Goal: Complete application form

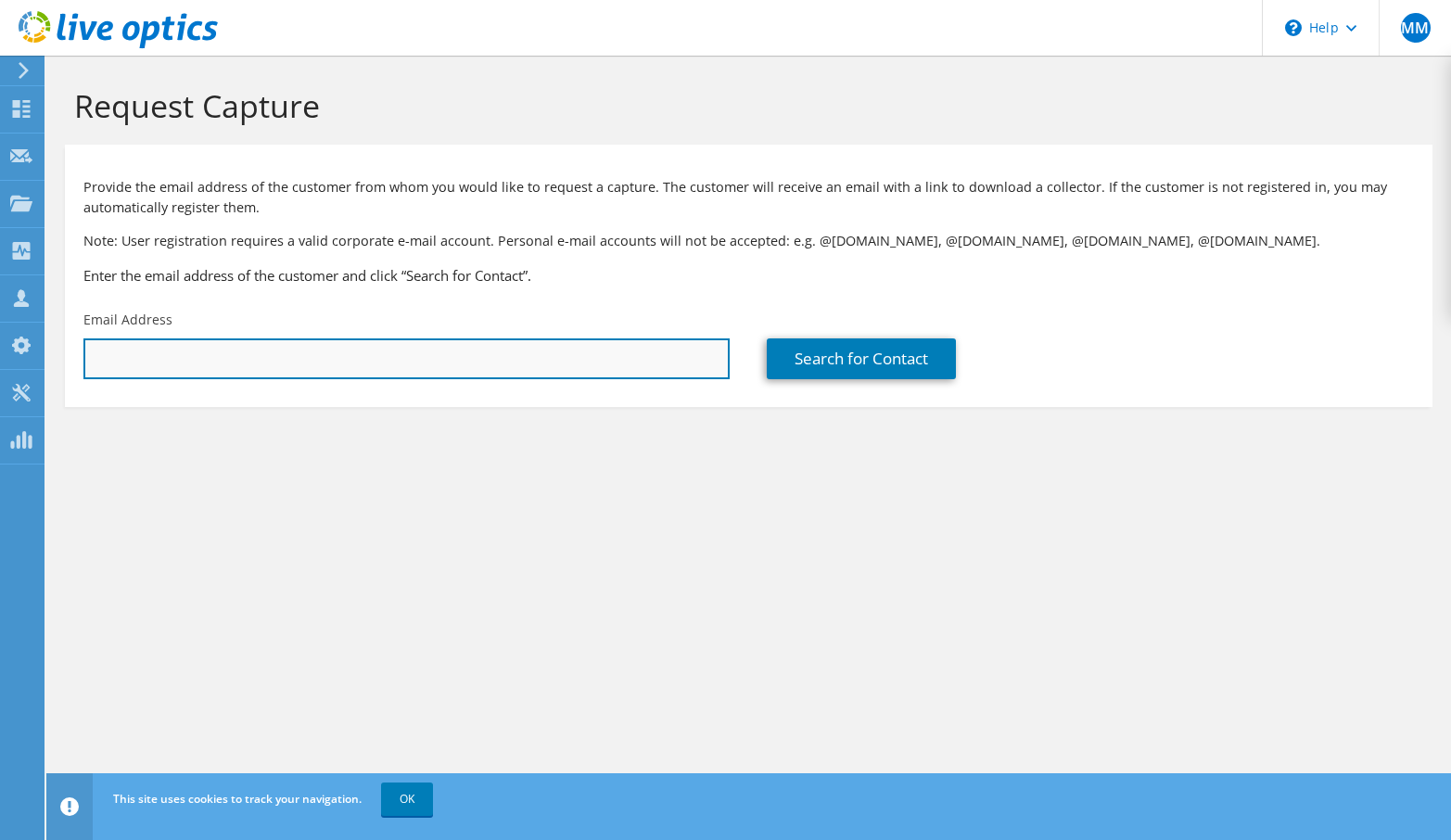
click at [304, 357] on input "text" at bounding box center [406, 359] width 647 height 41
paste input "[EMAIL_ADDRESS][DOMAIN_NAME]"
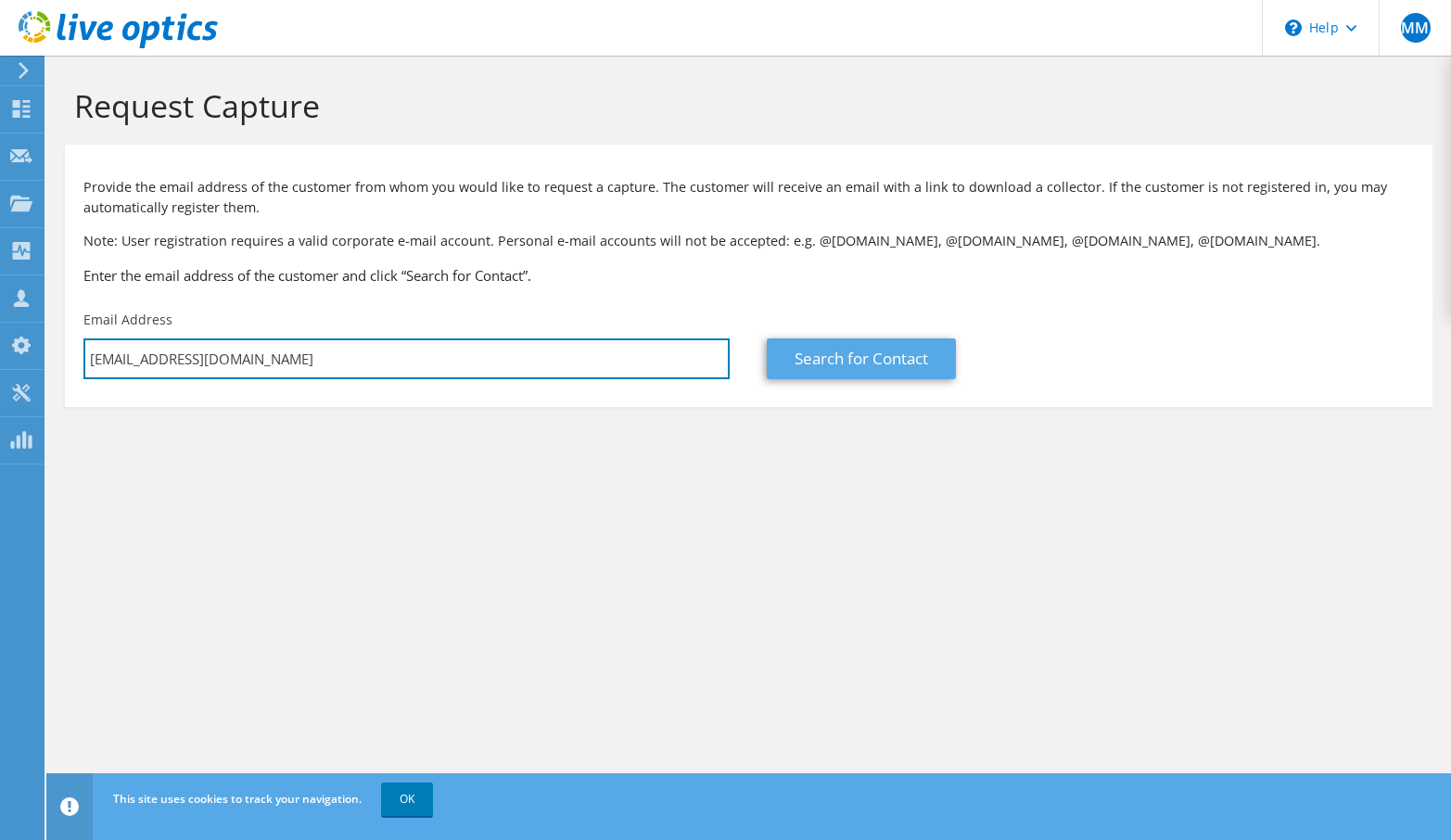
type input "[EMAIL_ADDRESS][DOMAIN_NAME]"
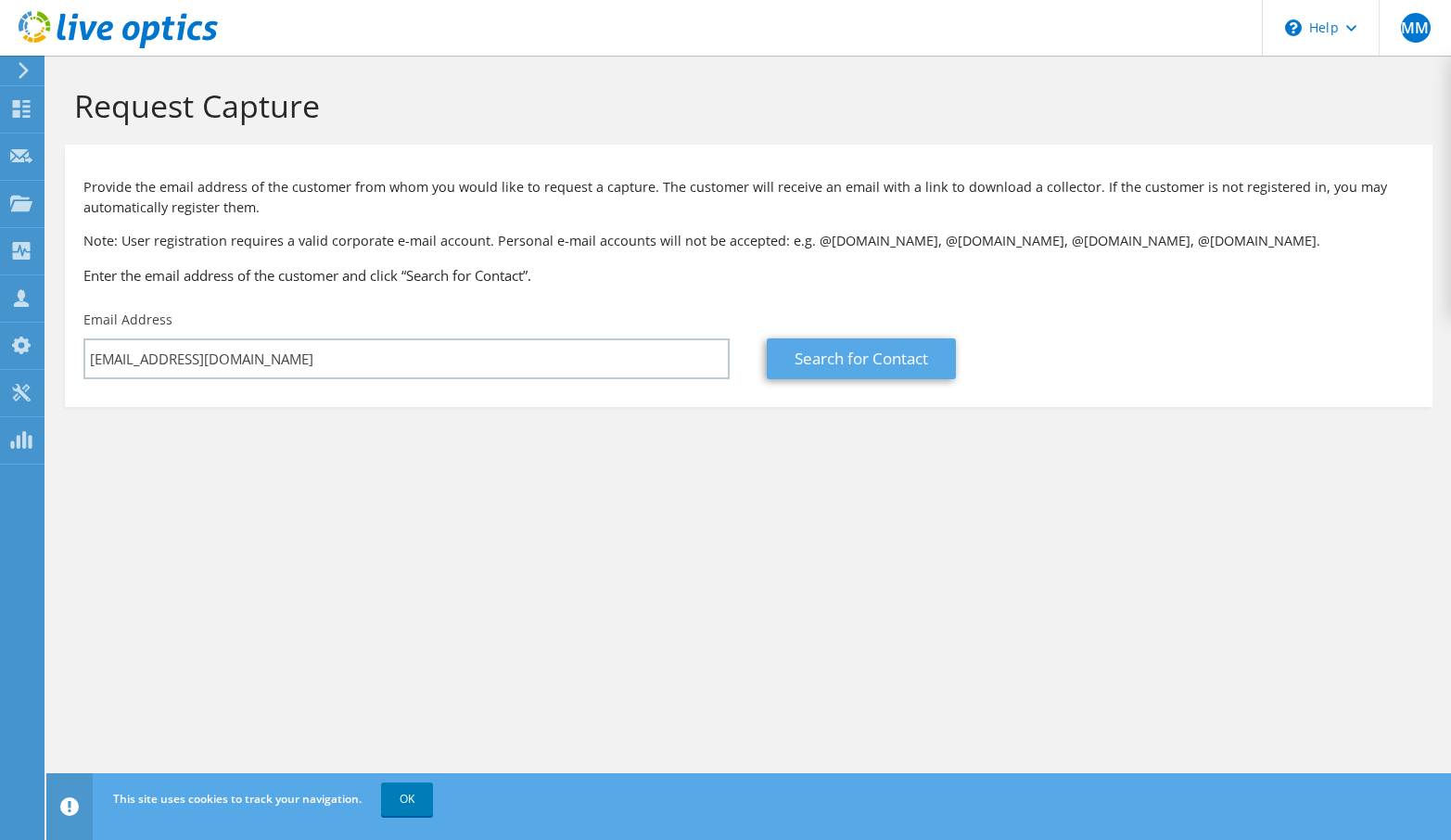
click at [871, 354] on link "Search for Contact" at bounding box center [861, 359] width 189 height 41
type input "S & C ELECTRIC COMPANY"
type input "Gemayel"
type input "Adbullah"
type input "[GEOGRAPHIC_DATA]"
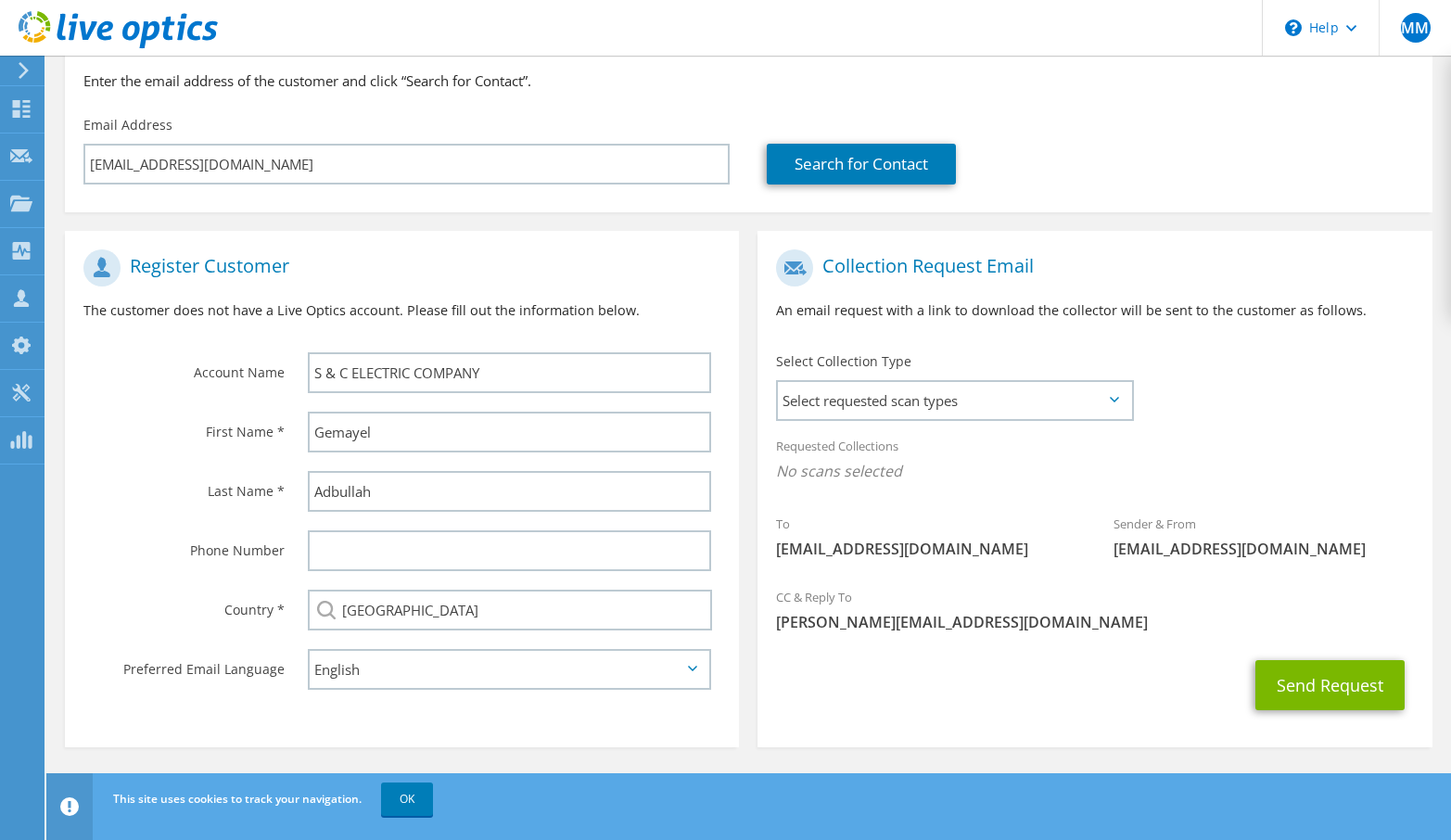
scroll to position [194, 0]
click at [1122, 399] on span "Select requested scan types" at bounding box center [954, 401] width 352 height 37
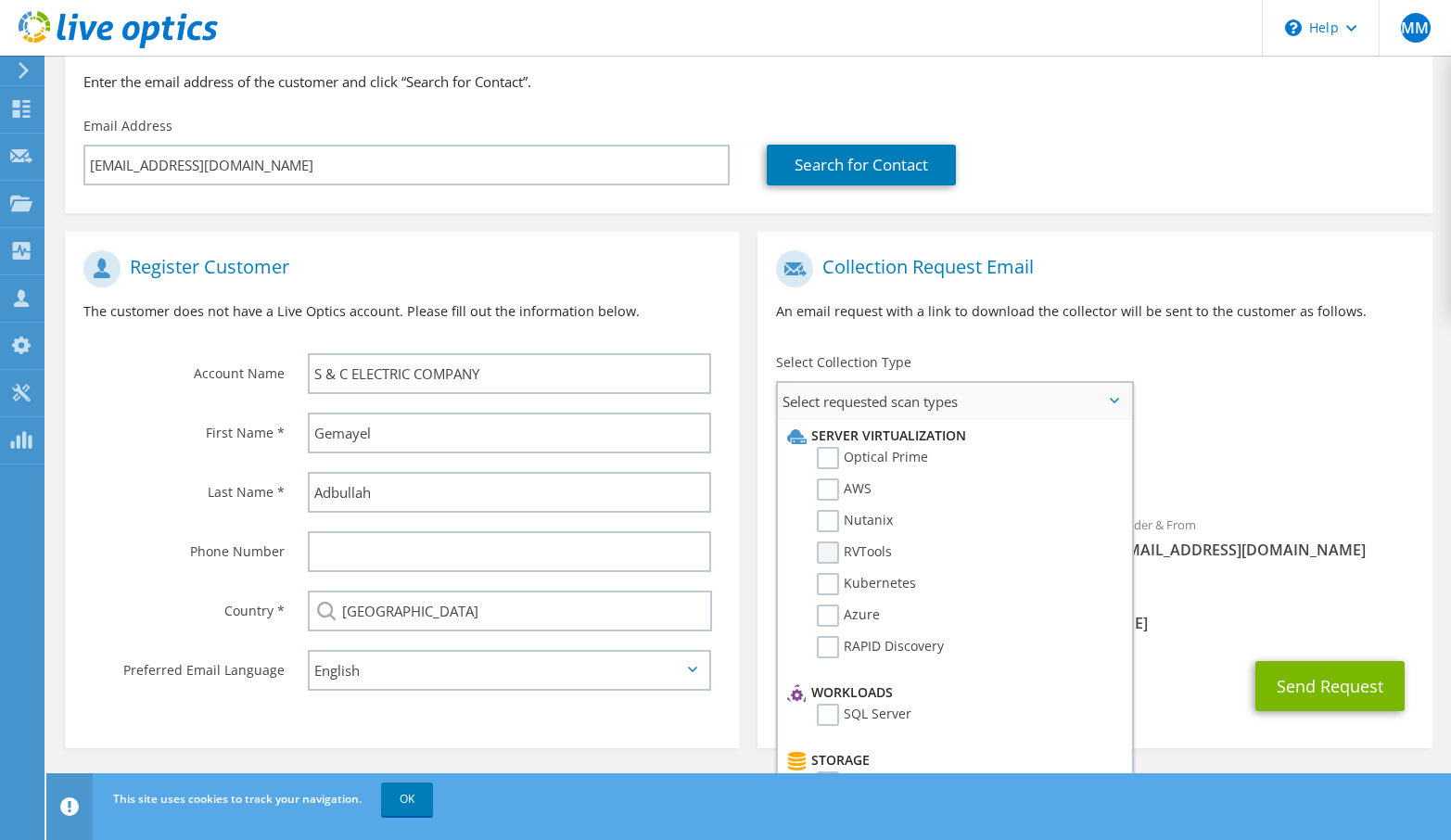
click at [827, 552] on label "RVTools" at bounding box center [854, 552] width 75 height 22
click at [0, 0] on input "RVTools" at bounding box center [0, 0] width 0 height 0
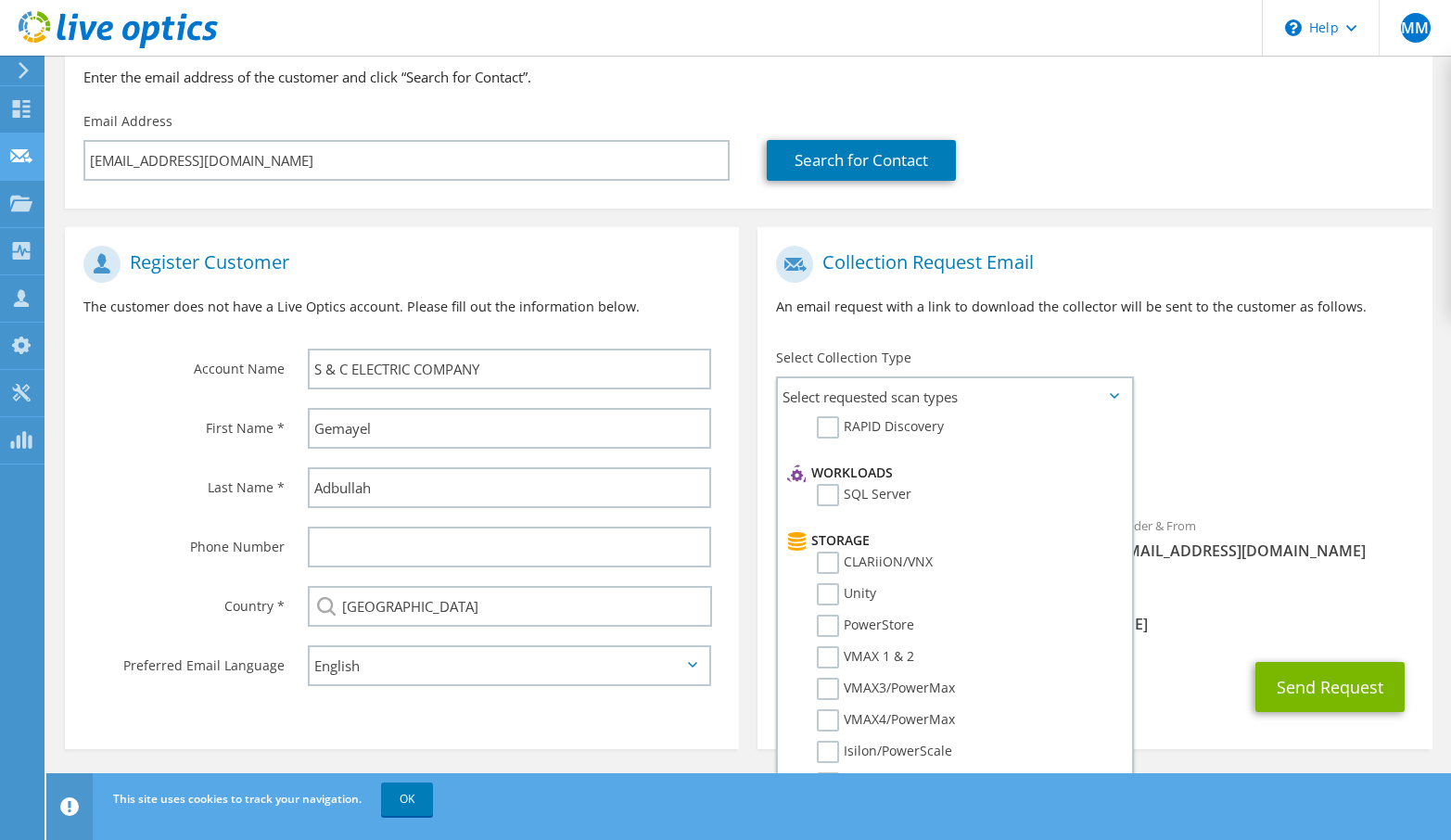
scroll to position [227, 0]
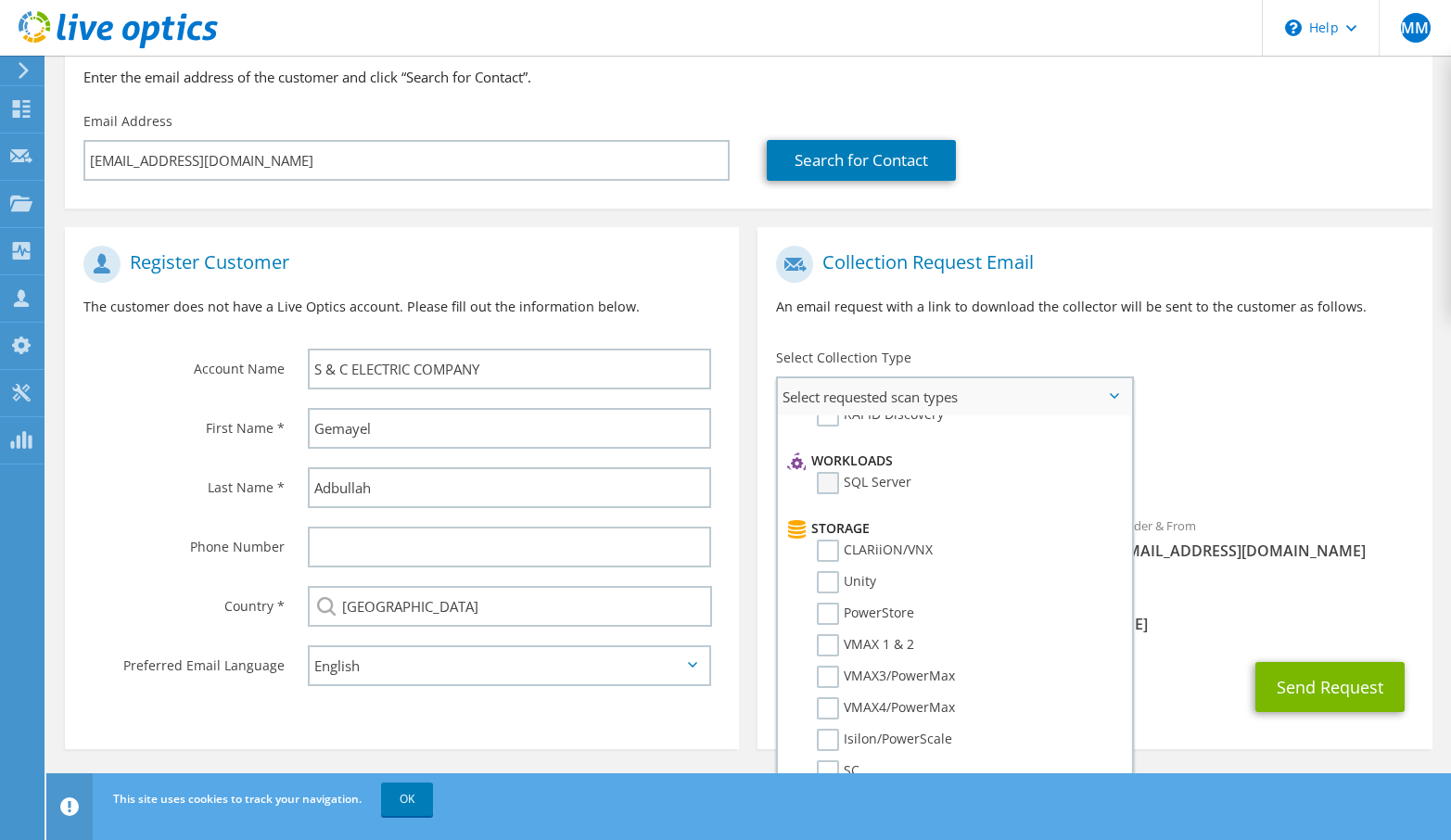
click at [832, 479] on label "SQL Server" at bounding box center [863, 482] width 94 height 22
click at [0, 0] on input "SQL Server" at bounding box center [0, 0] width 0 height 0
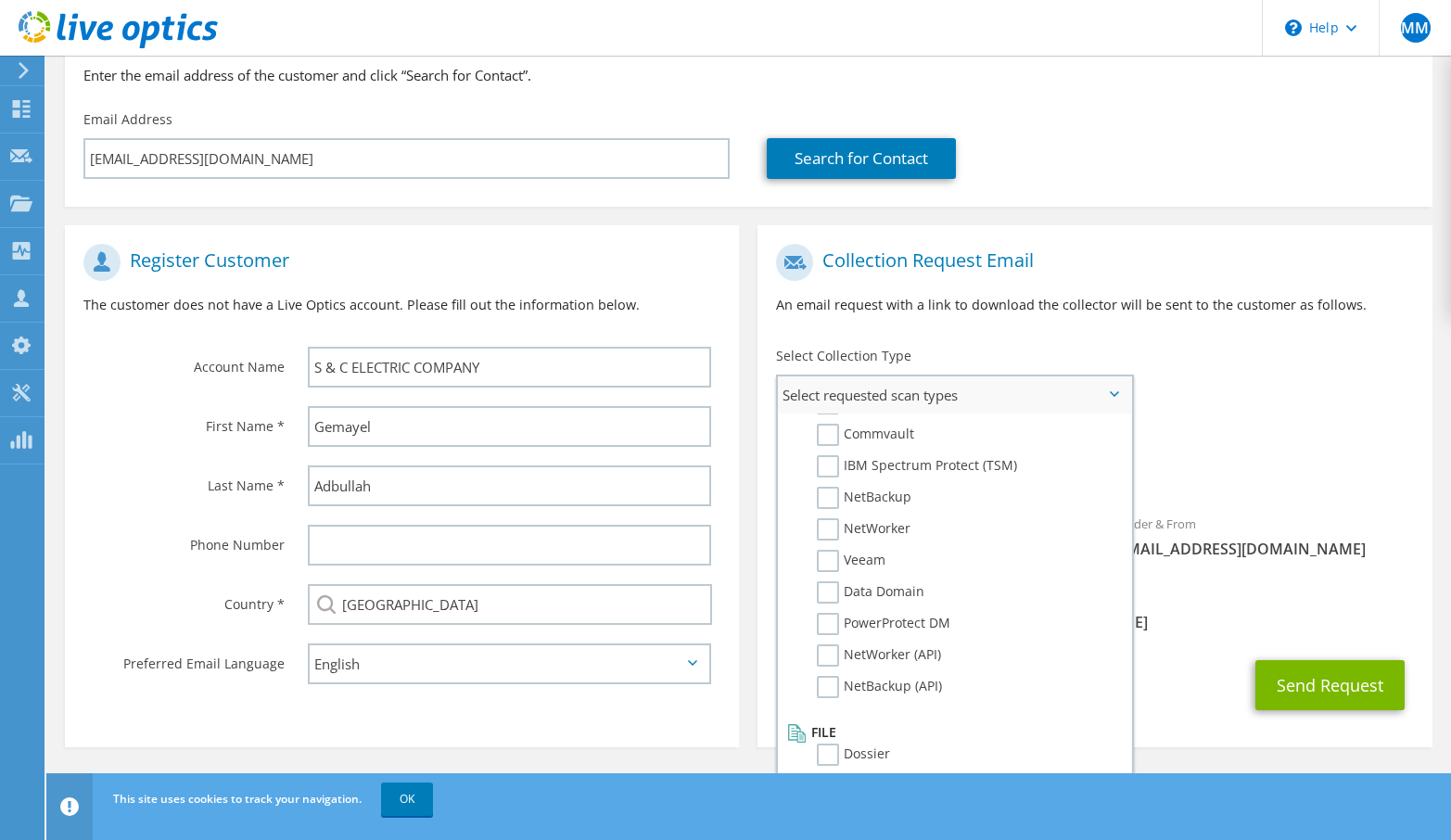
scroll to position [198, 0]
click at [1101, 226] on div "Collection Request Email An email request with a link to download the collector…" at bounding box center [1095, 479] width 693 height 541
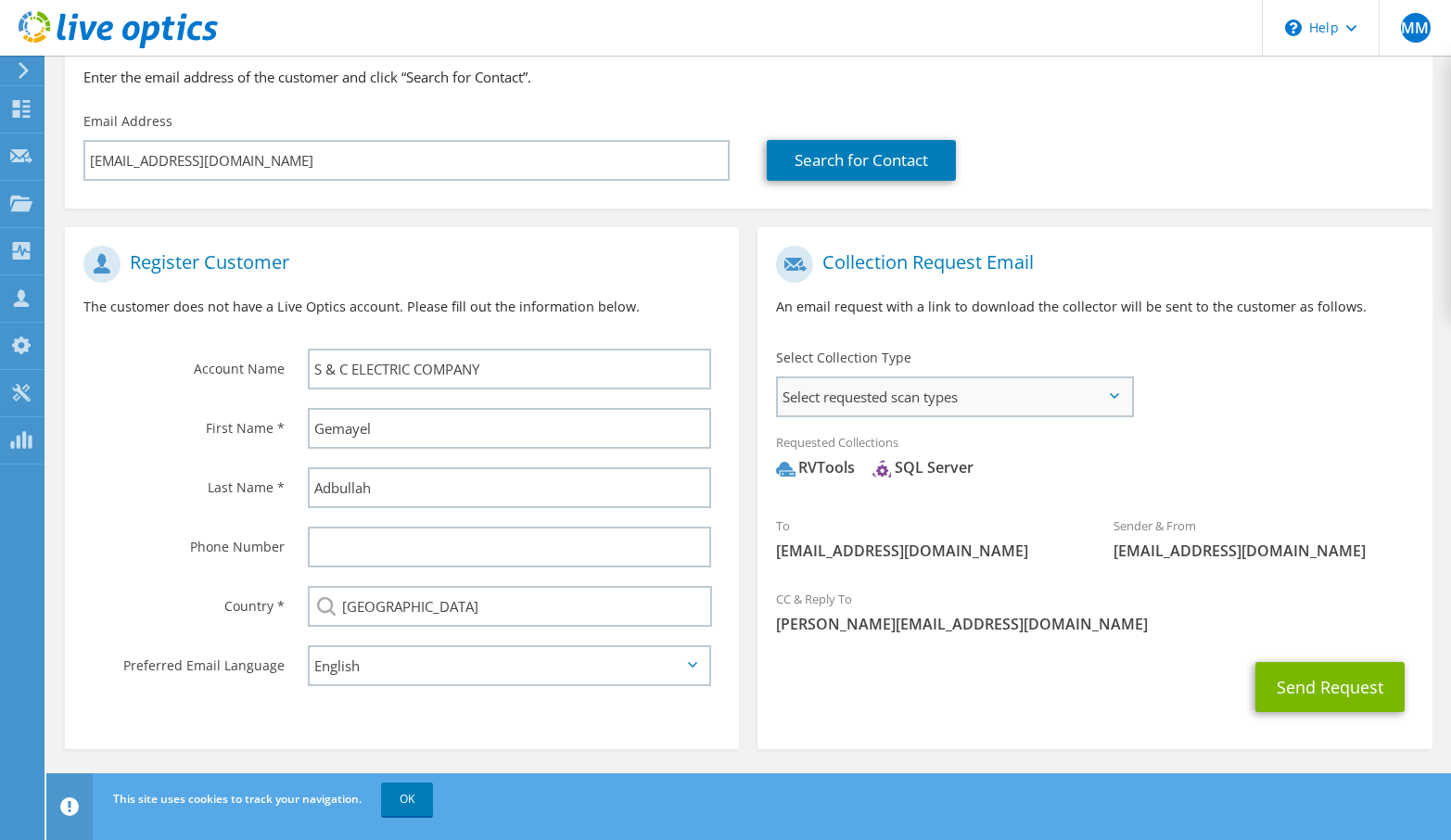
click at [1119, 392] on span "Select requested scan types" at bounding box center [954, 397] width 352 height 37
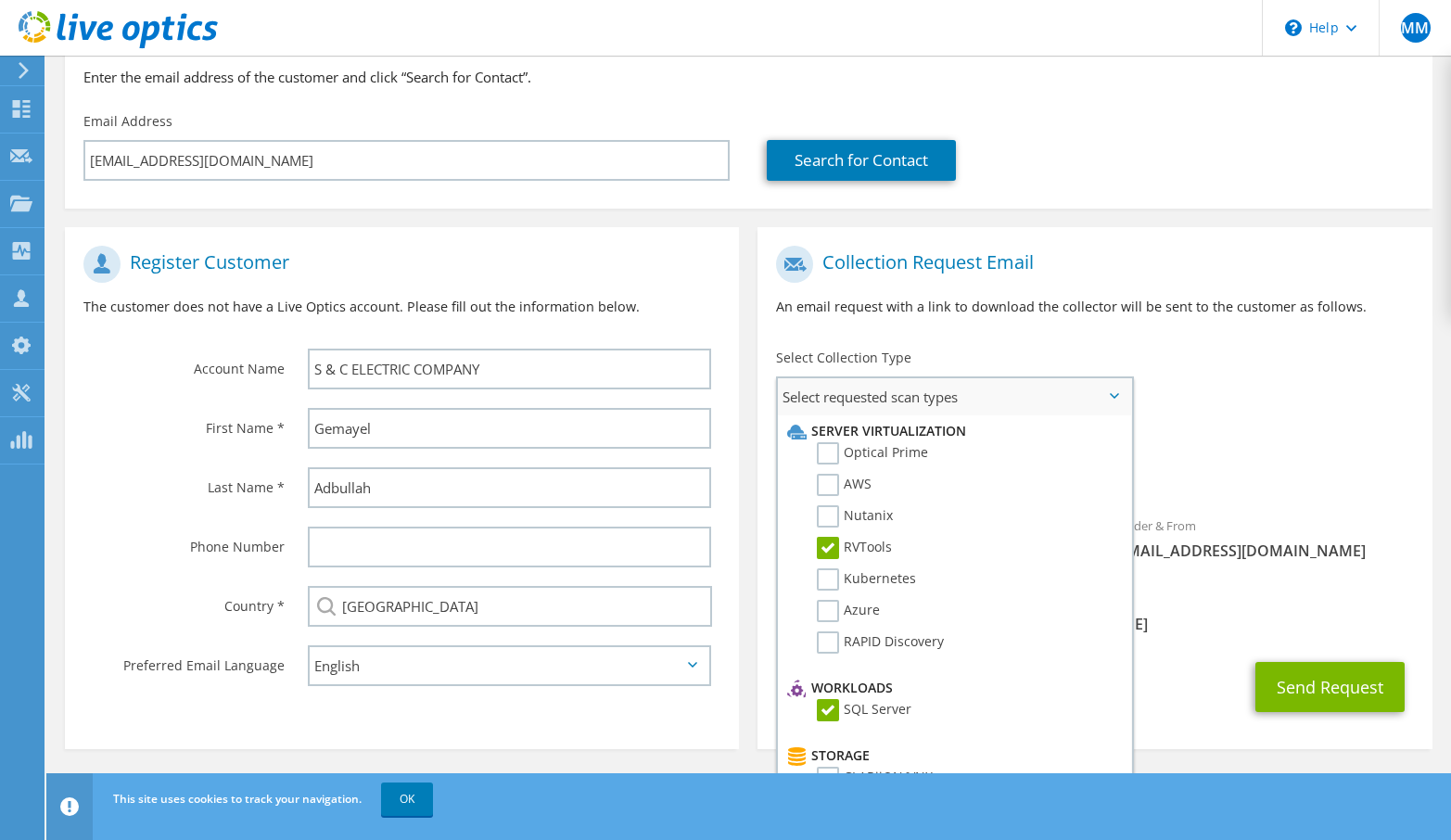
scroll to position [0, 0]
click at [1209, 364] on div "To [EMAIL_ADDRESS][DOMAIN_NAME] Sender & From [EMAIL_ADDRESS][DOMAIN_NAME]" at bounding box center [1094, 408] width 674 height 343
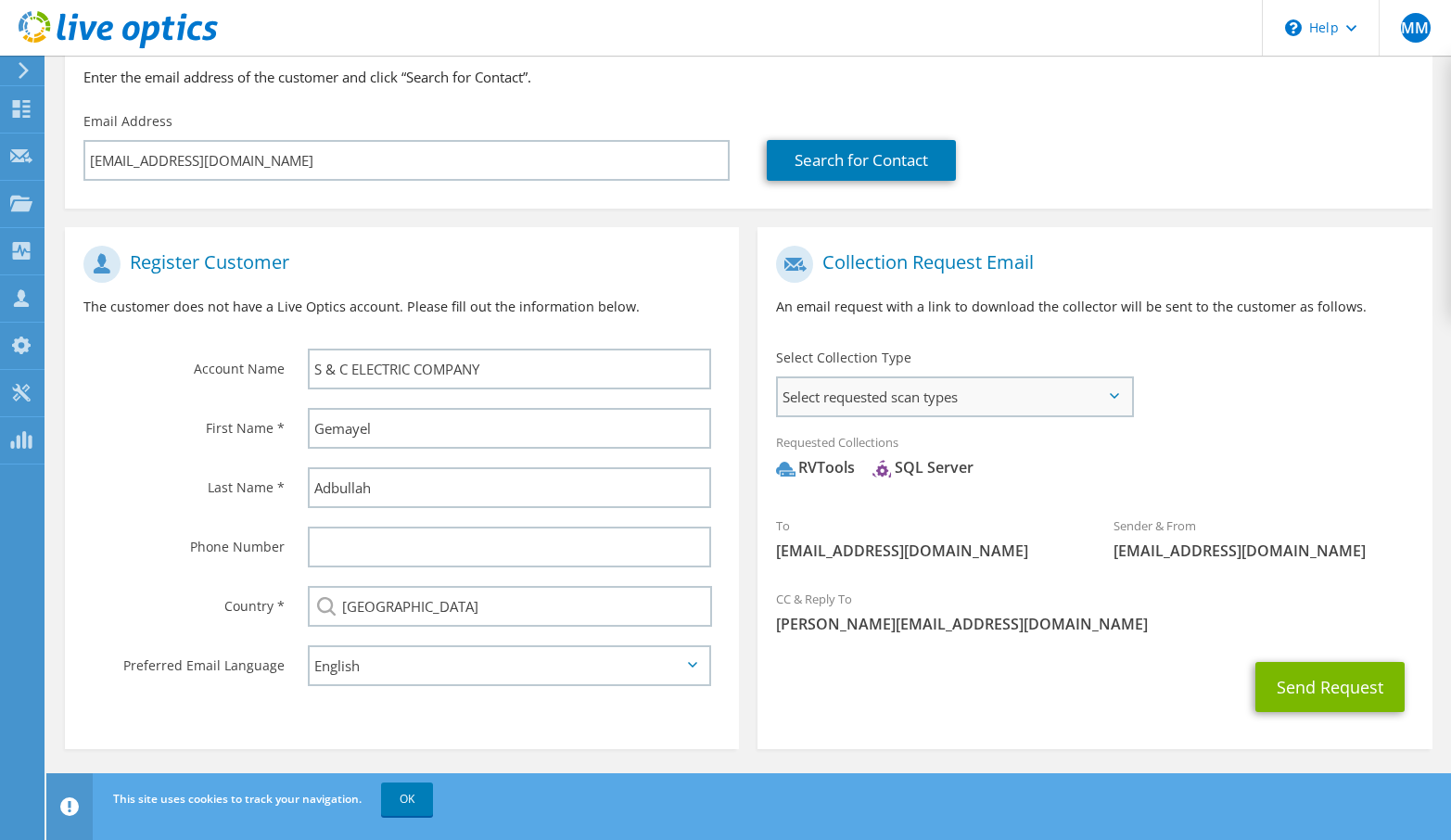
click at [1113, 389] on span "Select requested scan types" at bounding box center [954, 397] width 352 height 37
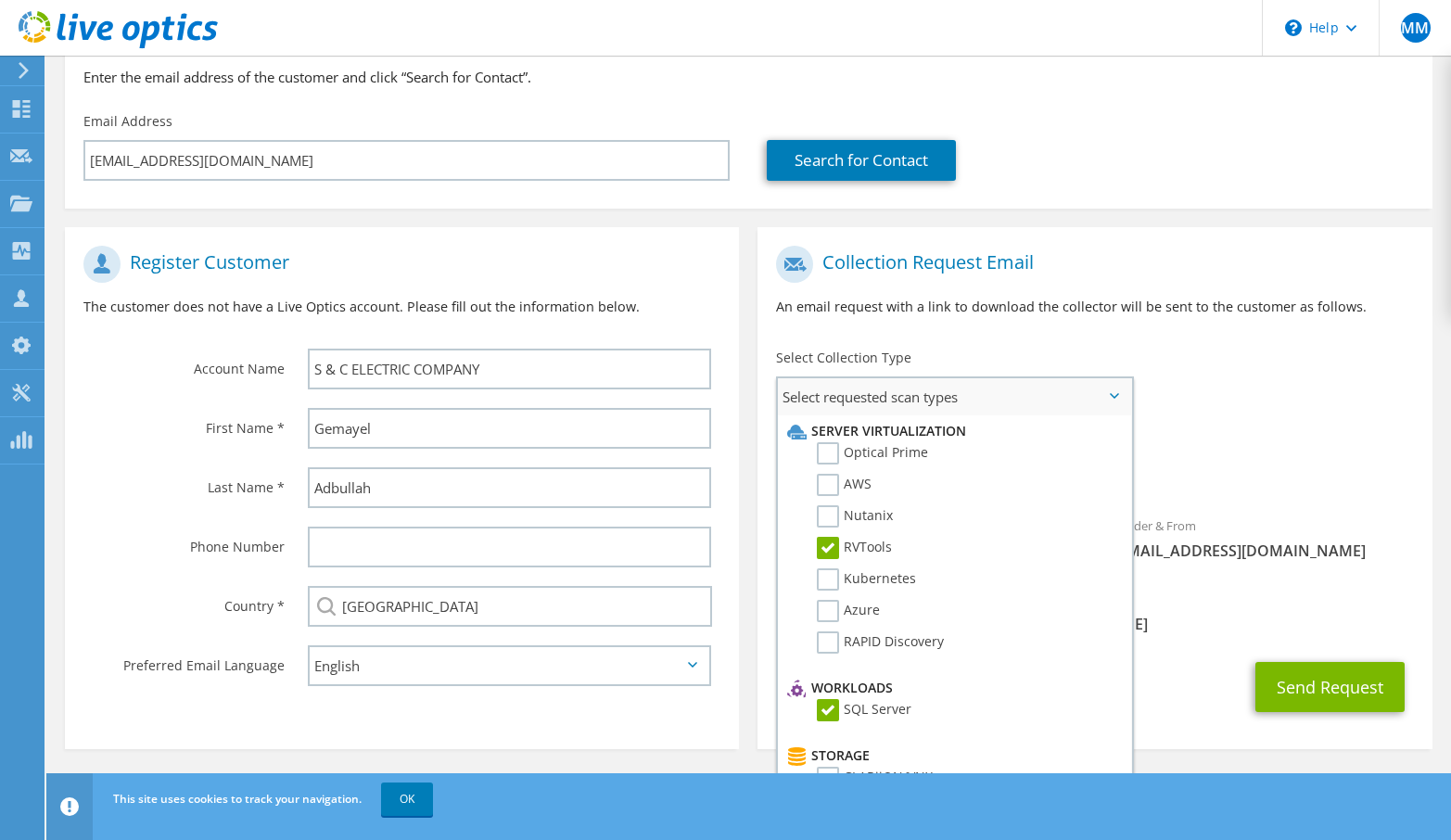
click at [1113, 389] on span "Select requested scan types" at bounding box center [954, 397] width 352 height 37
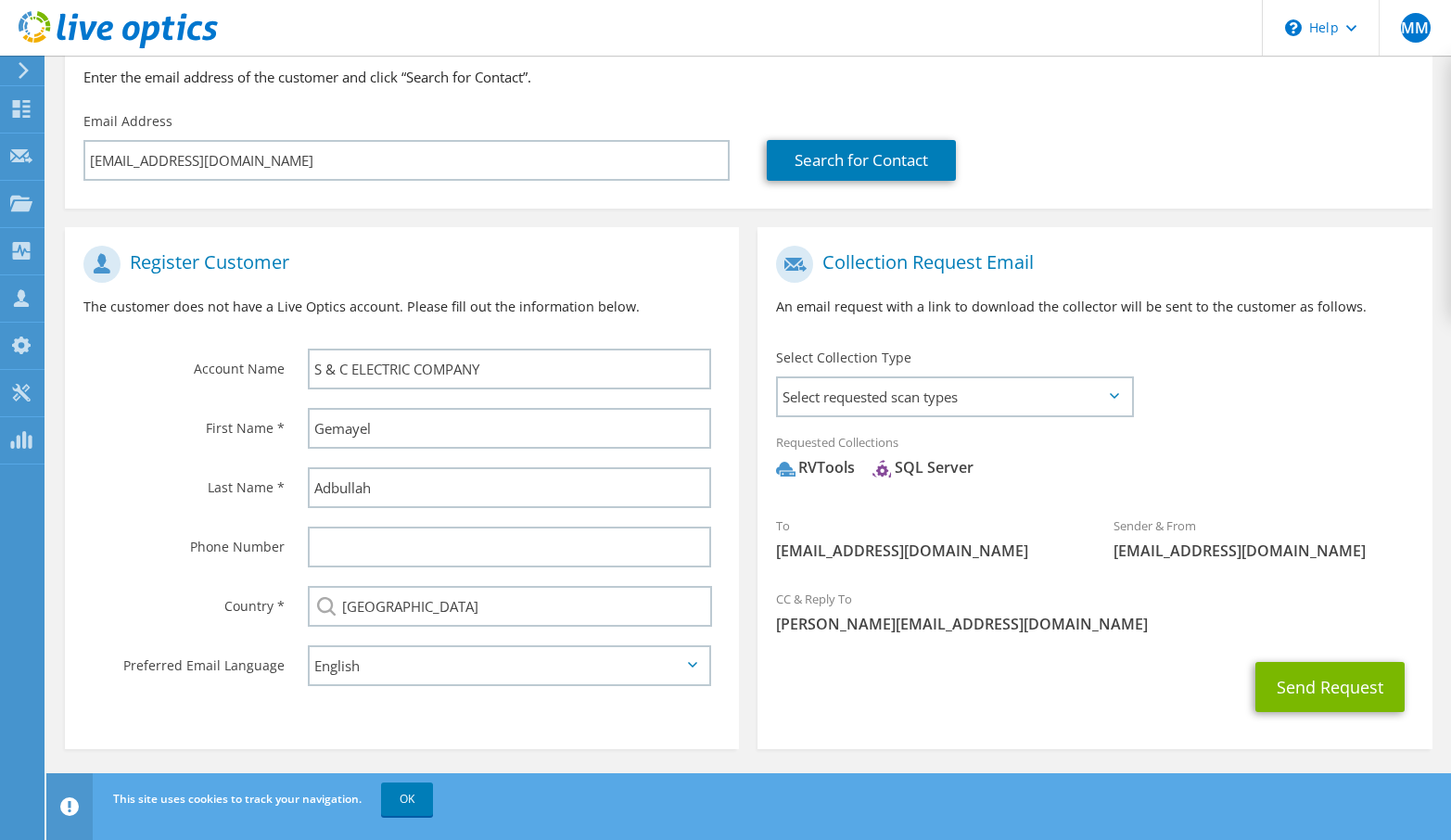
click at [1117, 393] on icon at bounding box center [1115, 396] width 10 height 6
click at [1115, 396] on icon at bounding box center [1115, 396] width 10 height 6
click at [1117, 399] on span "Select requested scan types" at bounding box center [954, 397] width 352 height 37
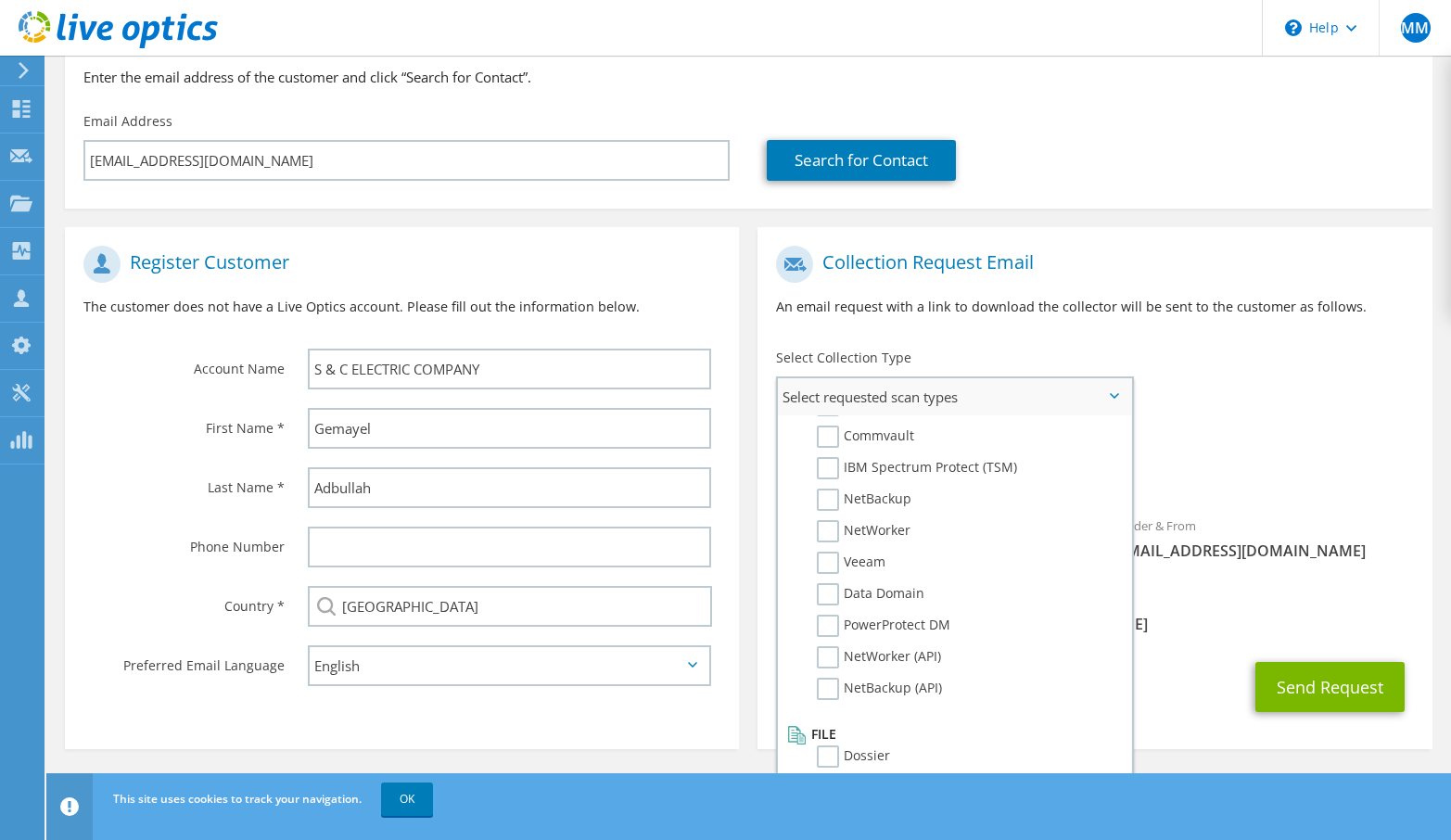
scroll to position [882, 0]
click at [1290, 331] on div "Collection Request Email An email request with a link to download the collector…" at bounding box center [1094, 288] width 674 height 103
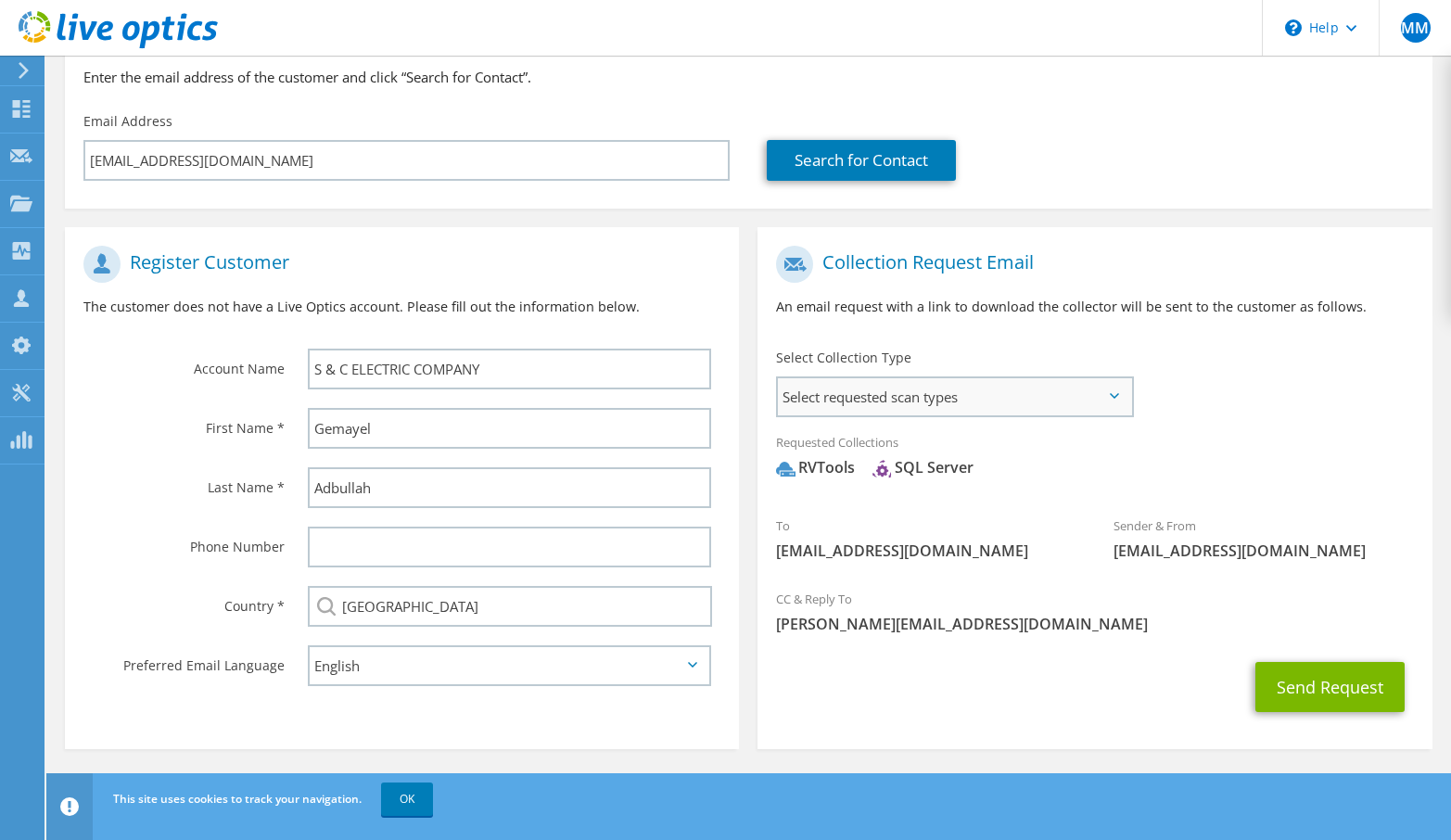
click at [1116, 389] on span "Select requested scan types" at bounding box center [954, 397] width 352 height 37
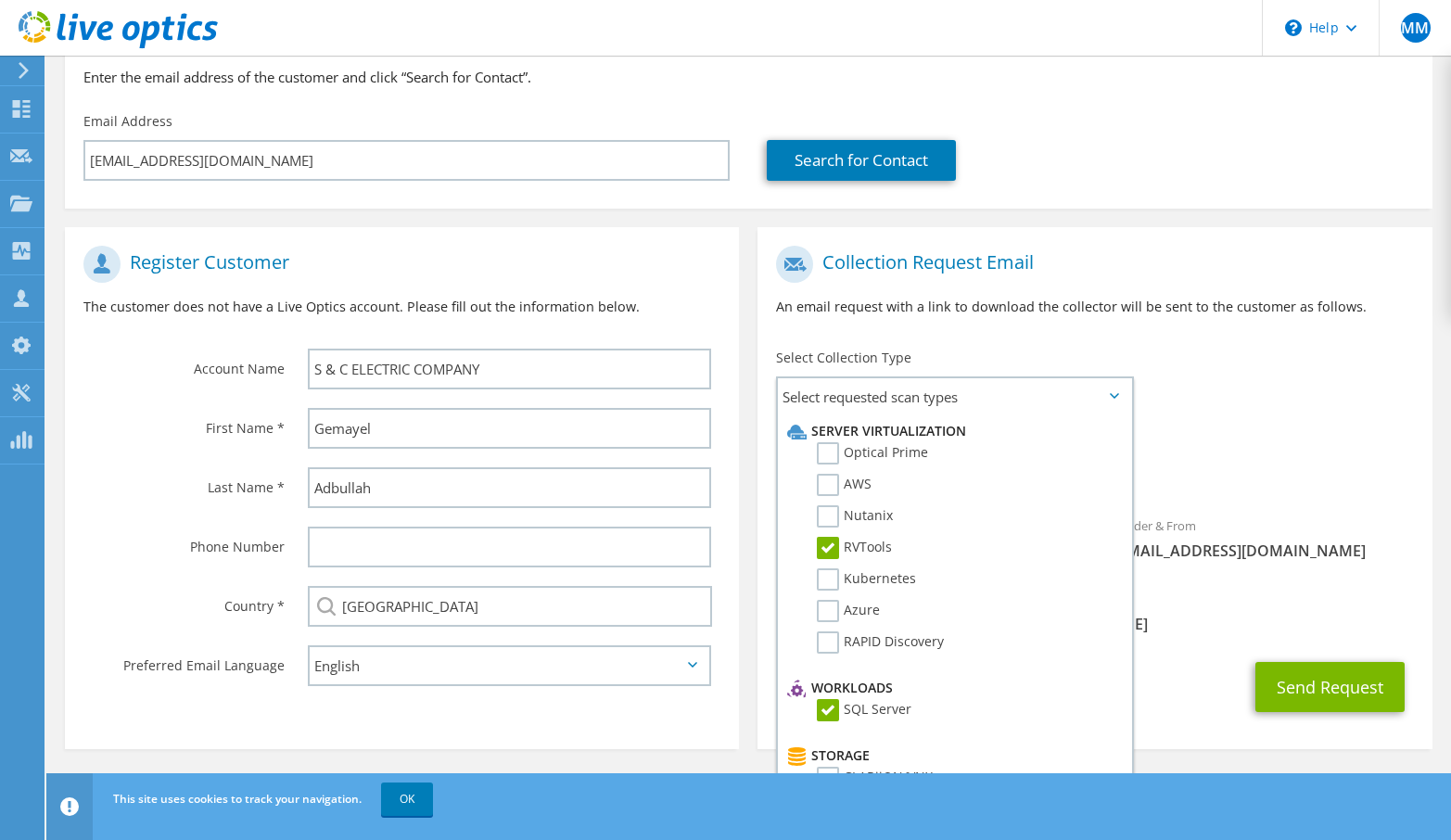
scroll to position [0, 0]
click at [828, 550] on label "RVTools" at bounding box center [854, 547] width 75 height 22
click at [0, 0] on input "RVTools" at bounding box center [0, 0] width 0 height 0
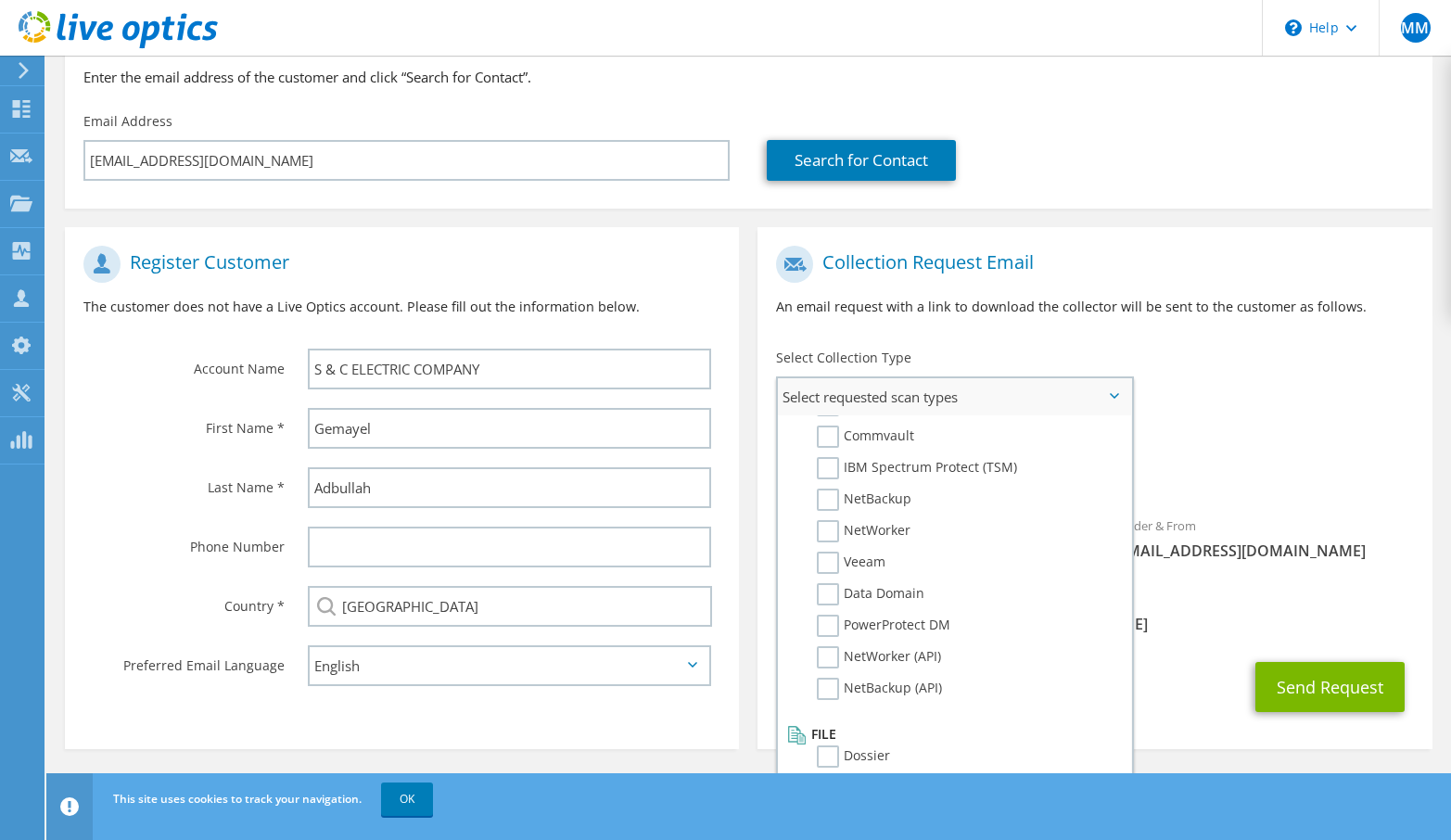
scroll to position [882, 0]
click at [1290, 389] on div "To [EMAIL_ADDRESS][DOMAIN_NAME] Sender & From [EMAIL_ADDRESS][DOMAIN_NAME]" at bounding box center [1094, 408] width 674 height 343
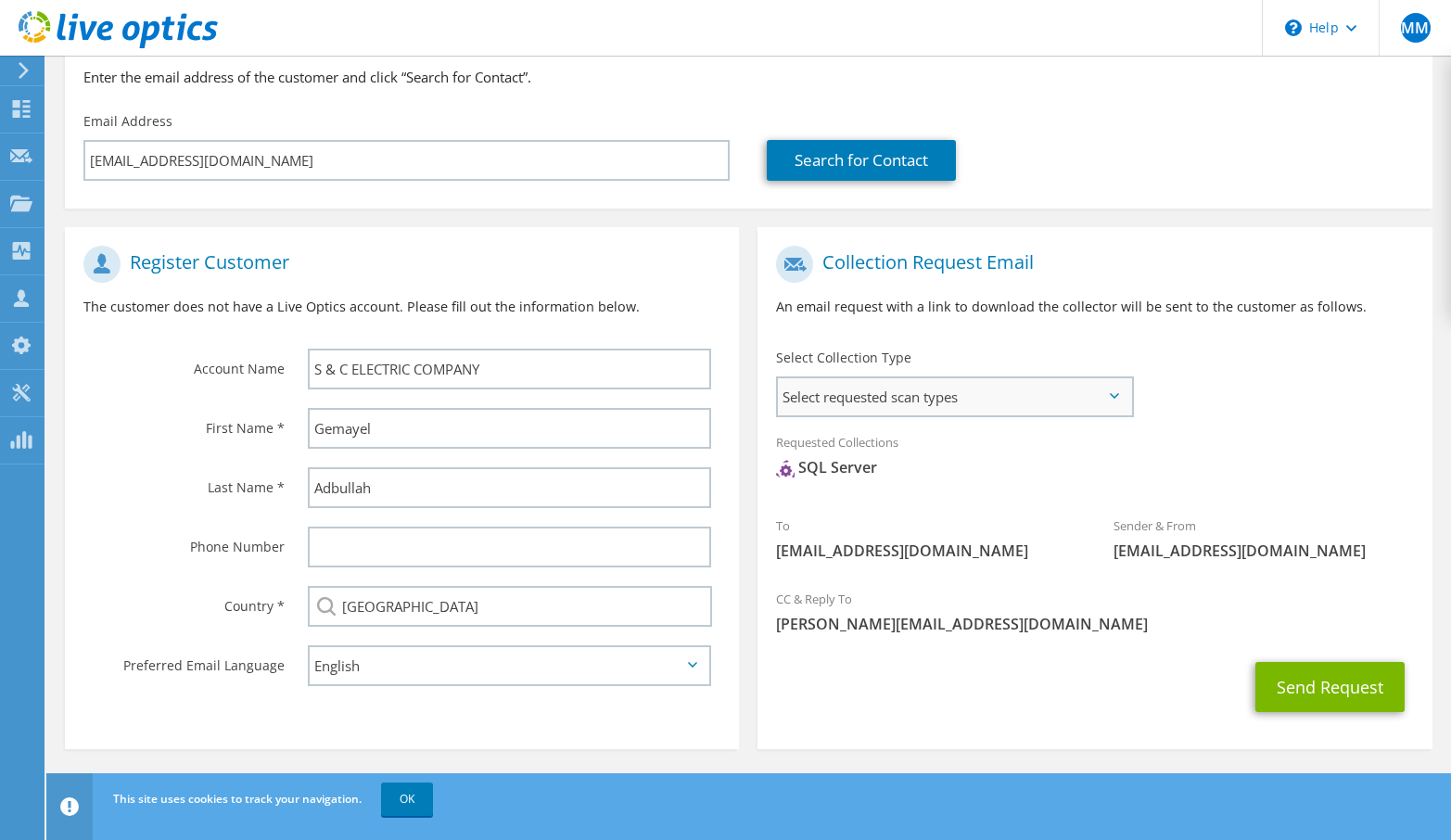
click at [1109, 403] on span "Select requested scan types" at bounding box center [954, 397] width 352 height 37
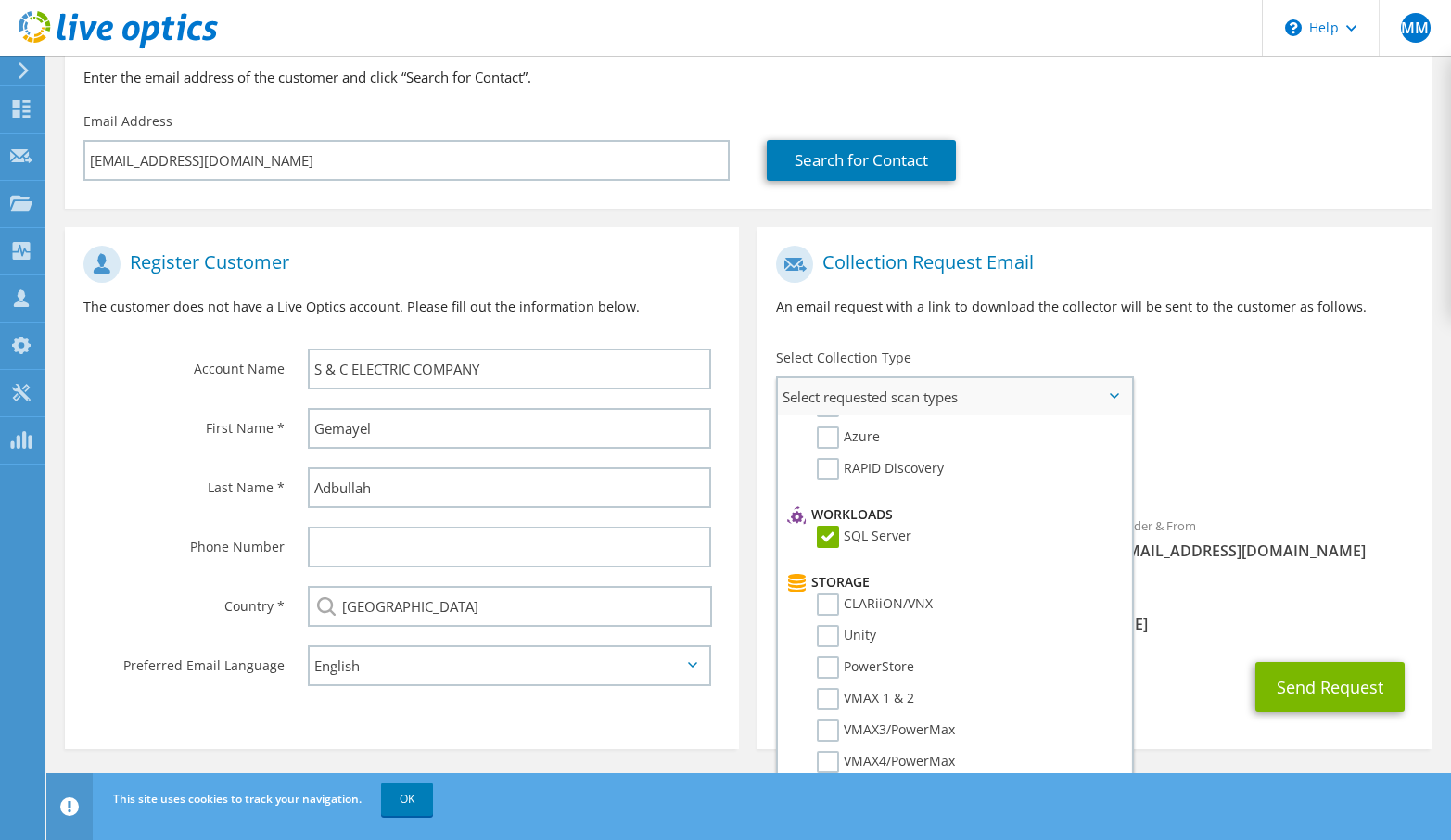
scroll to position [131, 0]
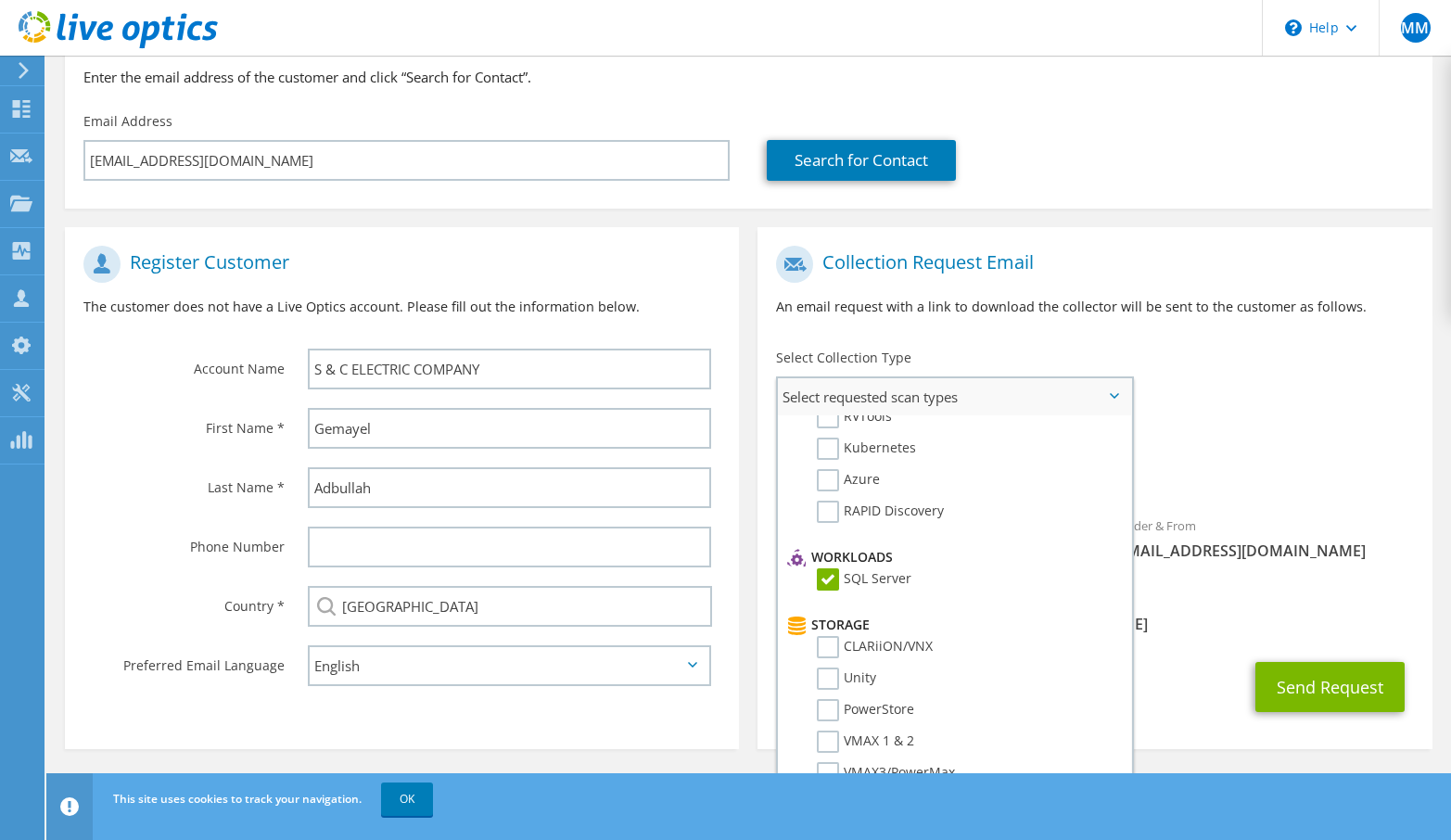
click at [827, 582] on label "SQL Server" at bounding box center [863, 579] width 94 height 22
click at [0, 0] on input "SQL Server" at bounding box center [0, 0] width 0 height 0
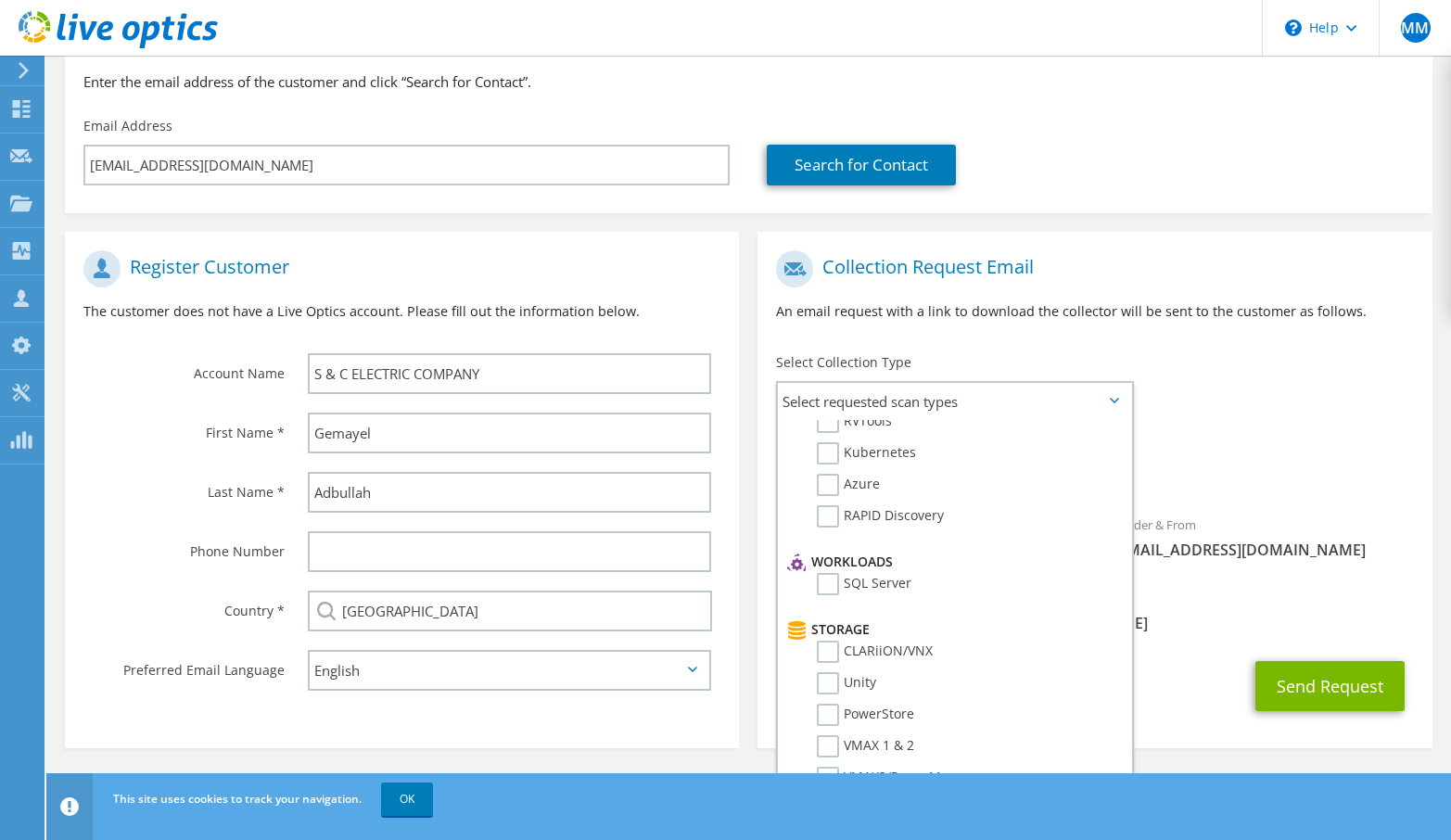
click at [1228, 471] on span "No scans selected" at bounding box center [1095, 471] width 637 height 20
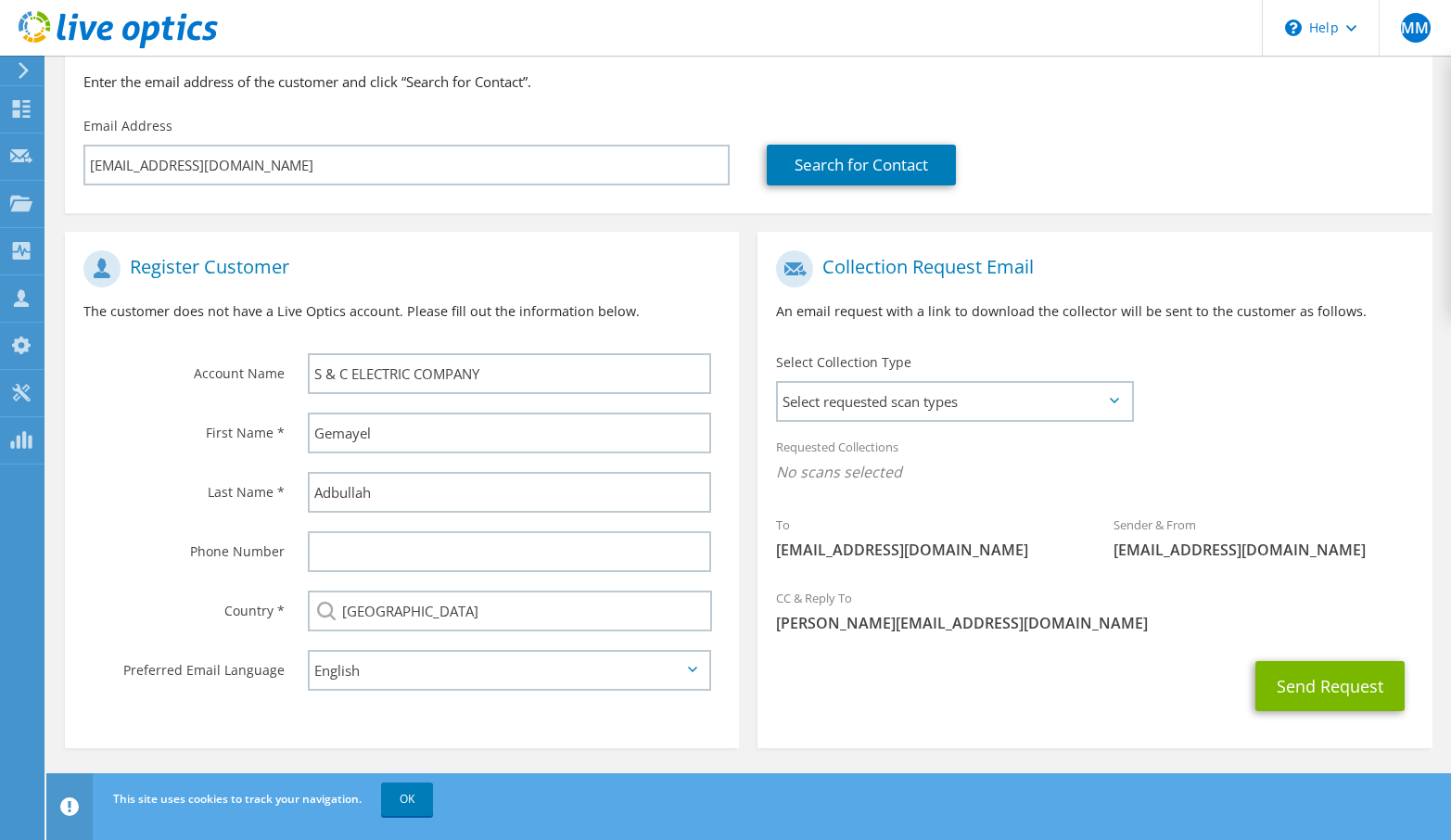
click at [1113, 401] on icon at bounding box center [1115, 400] width 10 height 6
click at [1111, 401] on icon at bounding box center [1115, 400] width 10 height 6
click at [1117, 400] on icon at bounding box center [1115, 400] width 10 height 6
click at [1116, 396] on span "Select requested scan types" at bounding box center [954, 401] width 352 height 37
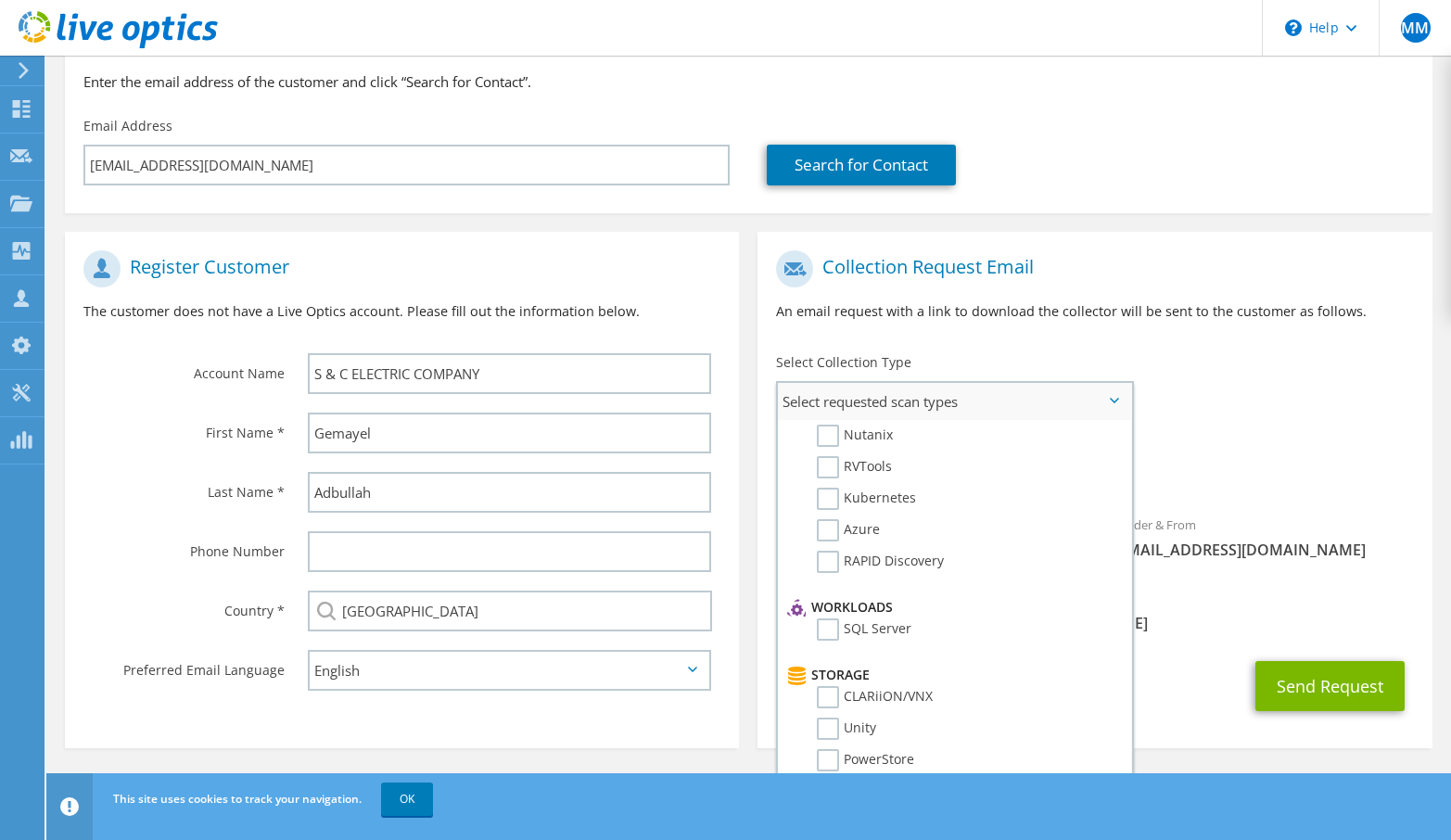
scroll to position [103, 0]
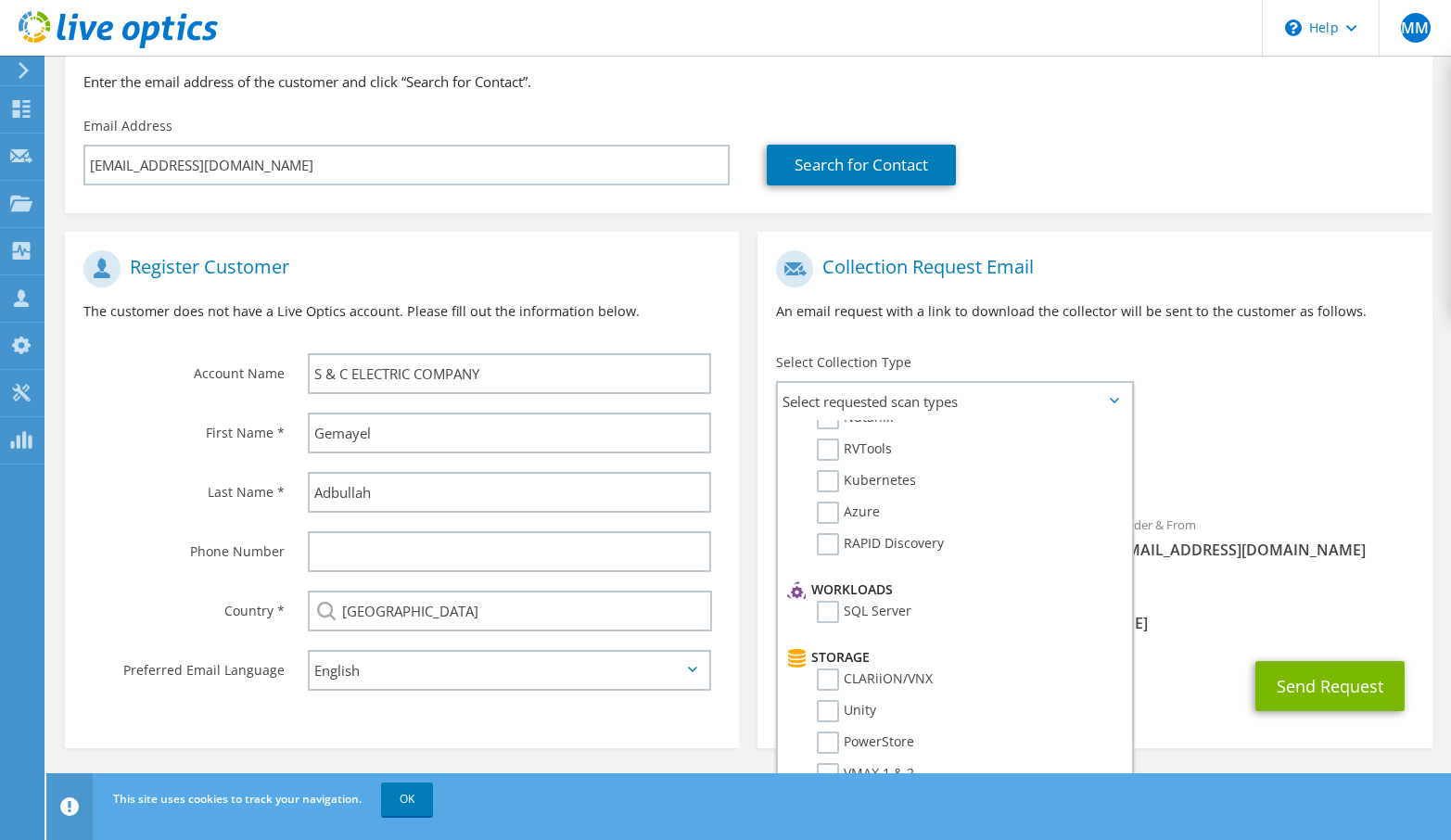
click at [1173, 312] on p "An email request with a link to download the collector will be sent to the cust…" at bounding box center [1095, 311] width 637 height 20
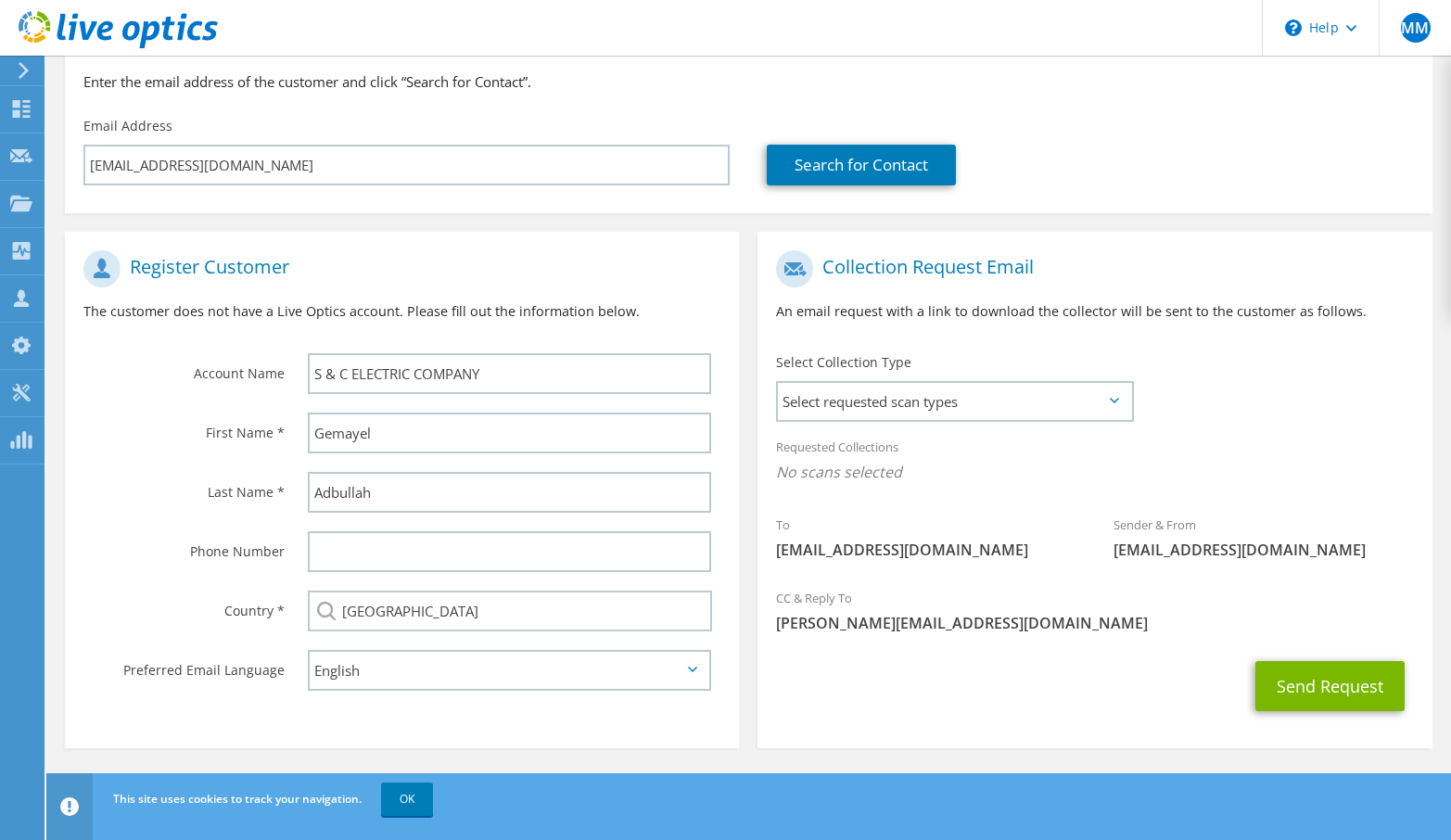
click at [1184, 322] on div "Collection Request Email An email request with a link to download the collector…" at bounding box center [1094, 293] width 674 height 103
